Goal: Navigation & Orientation: Find specific page/section

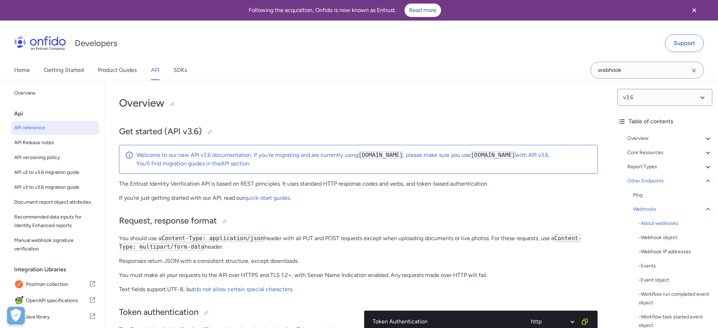
select select "http"
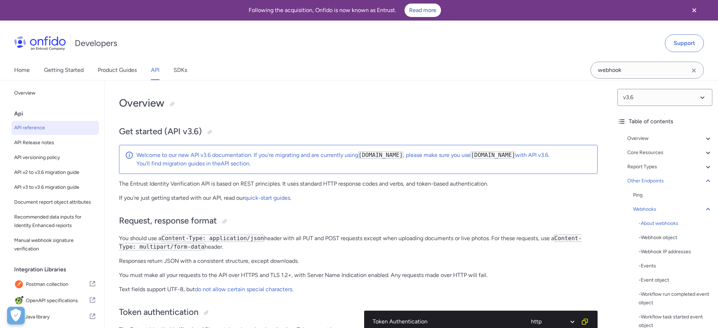
select select "http"
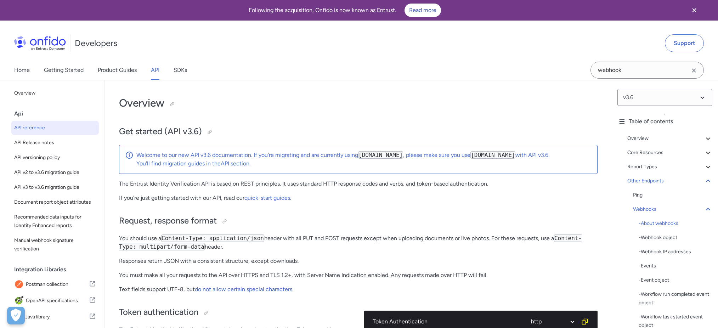
select select "http"
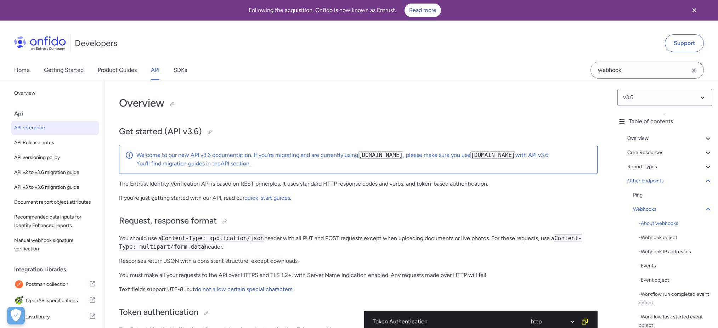
select select "http"
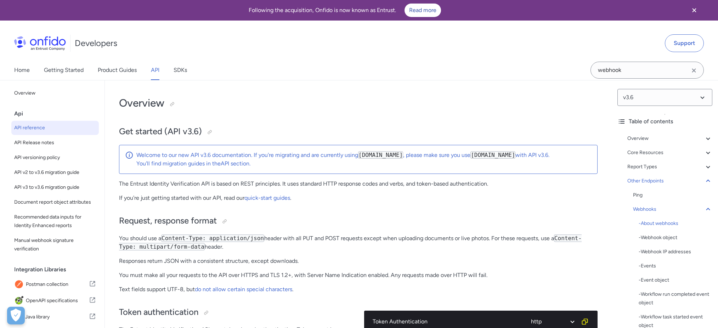
select select "http"
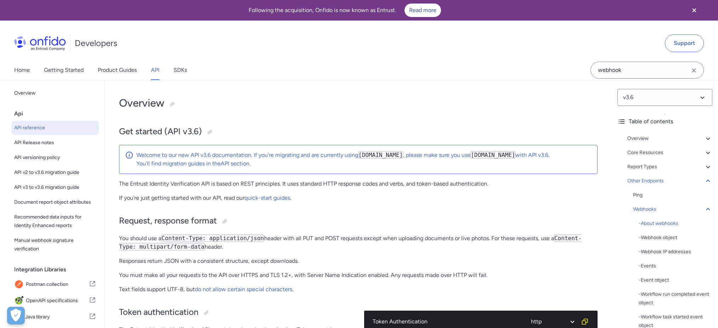
select select "http"
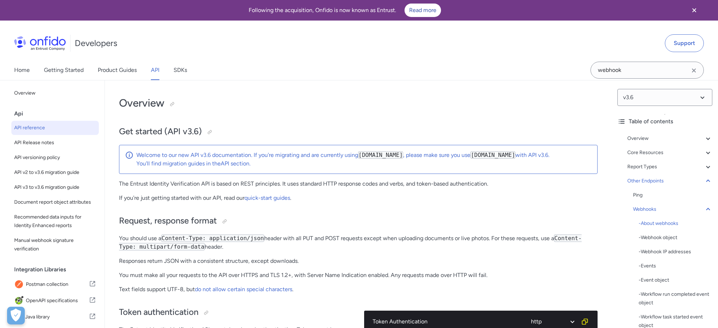
select select "http"
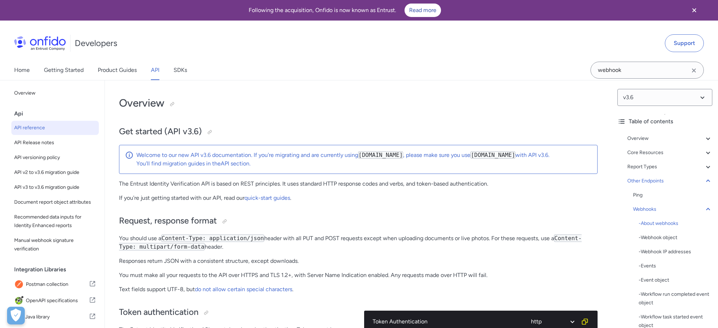
select select "http"
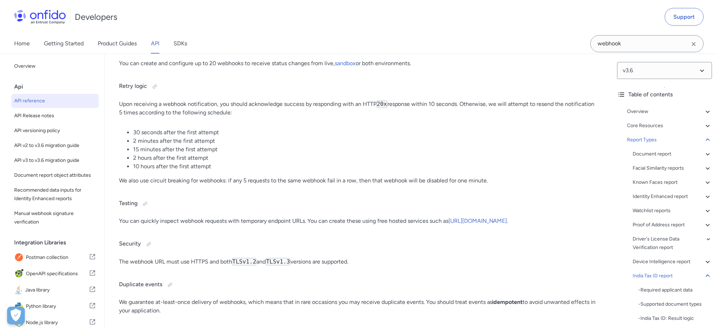
scroll to position [51345, 0]
